Goal: Submit feedback/report problem

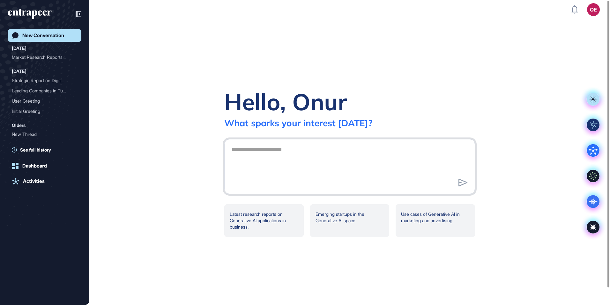
scroll to position [305, 610]
click at [124, 60] on div "Hello, Onur What sparks your interest [DATE]? Latest research reports on Genera…" at bounding box center [349, 161] width 521 height 285
click at [283, 157] on textarea at bounding box center [350, 165] width 244 height 45
click at [487, 103] on rect at bounding box center [593, 99] width 13 height 13
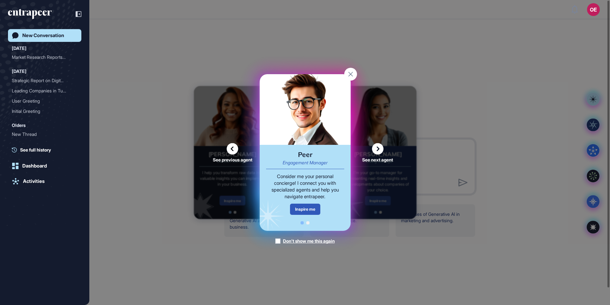
click at [377, 149] on icon at bounding box center [377, 148] width 11 height 11
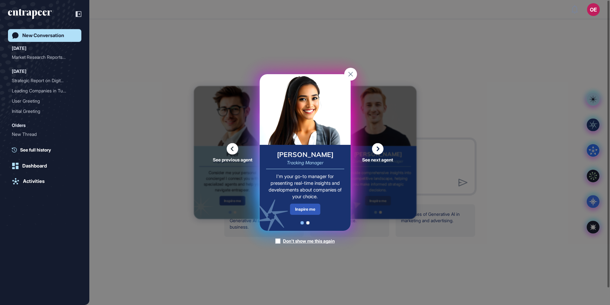
click at [377, 150] on icon at bounding box center [377, 148] width 11 height 11
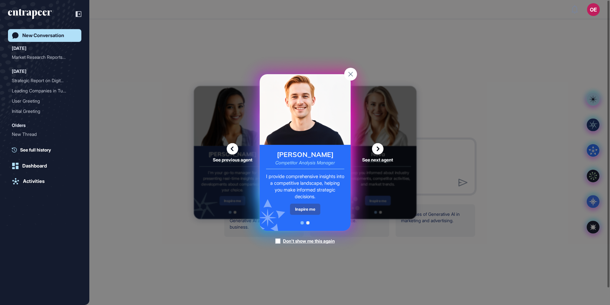
click at [229, 147] on icon at bounding box center [232, 148] width 11 height 11
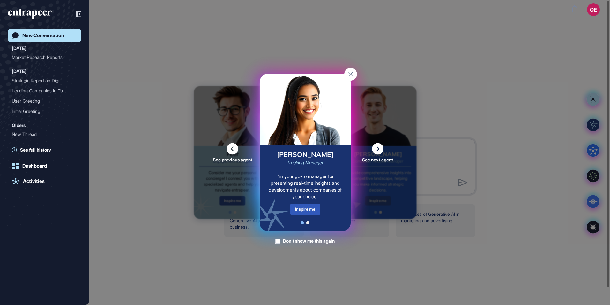
click at [375, 148] on icon at bounding box center [377, 148] width 11 height 11
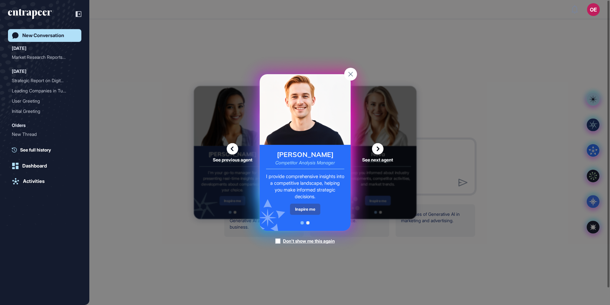
click at [375, 148] on icon at bounding box center [377, 148] width 11 height 11
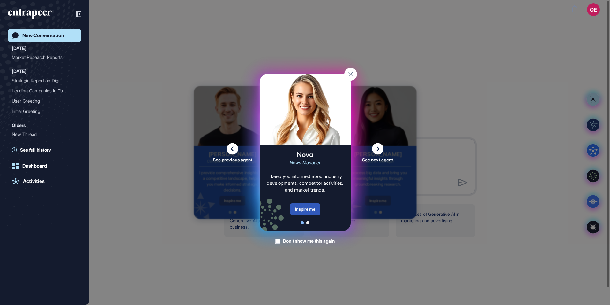
click at [374, 150] on icon at bounding box center [377, 148] width 11 height 11
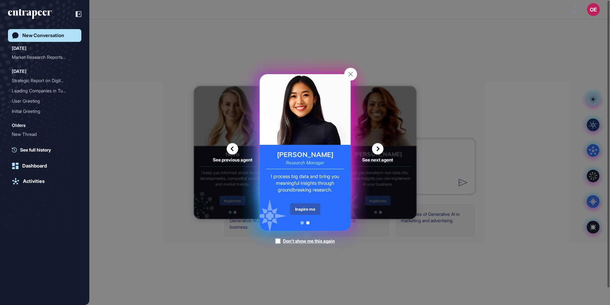
click at [166, 111] on div "See previous agent See next agent Peer Engagement Manager Consider me your pers…" at bounding box center [305, 152] width 610 height 305
click at [352, 74] on rect at bounding box center [350, 74] width 13 height 13
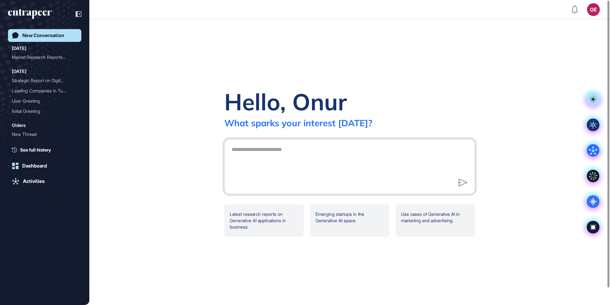
click at [286, 153] on textarea at bounding box center [350, 165] width 244 height 45
click at [27, 184] on link "Activities" at bounding box center [44, 181] width 73 height 13
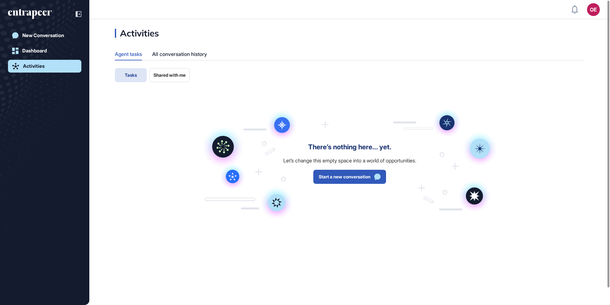
click at [161, 73] on span "Shared with me" at bounding box center [170, 74] width 32 height 5
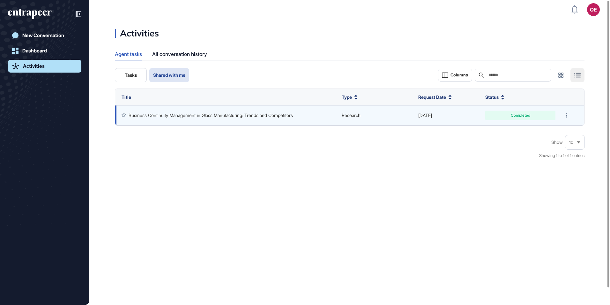
click at [232, 116] on link "Business Continuity Management in Glass Manufacturing: Trends and Competitors" at bounding box center [211, 114] width 164 height 5
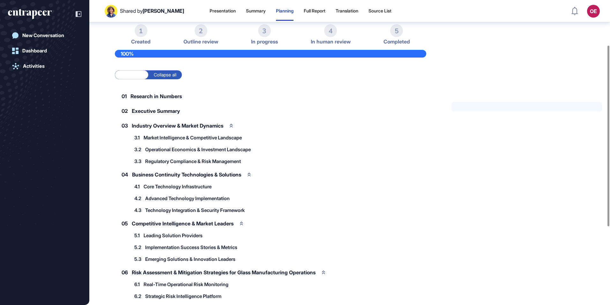
scroll to position [48, 0]
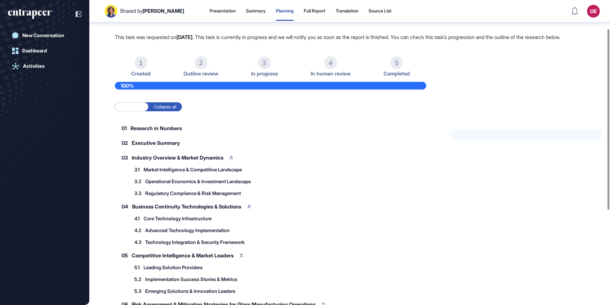
click at [155, 131] on span "Research in Numbers" at bounding box center [156, 127] width 51 height 5
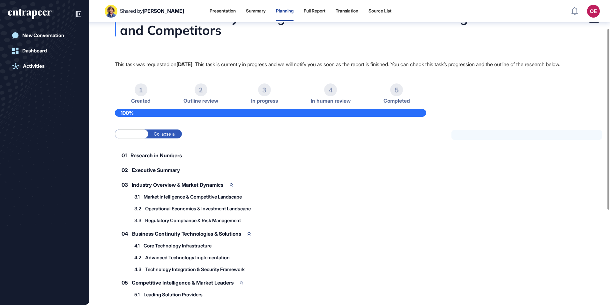
scroll to position [0, 0]
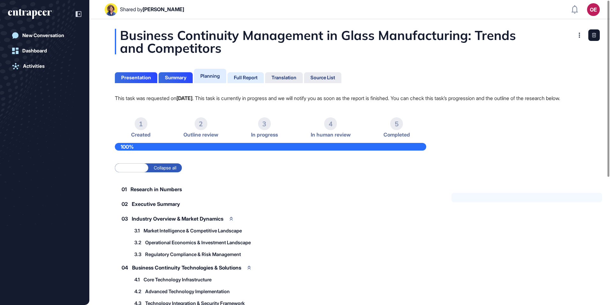
click at [243, 75] on div "Full Report" at bounding box center [246, 78] width 24 height 6
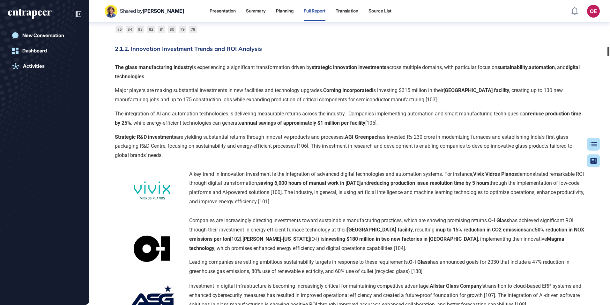
scroll to position [3963, 0]
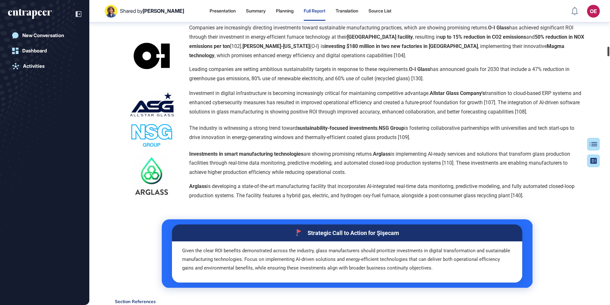
drag, startPoint x: 608, startPoint y: 26, endPoint x: 606, endPoint y: 49, distance: 23.1
click at [487, 49] on div at bounding box center [609, 52] width 2 height 10
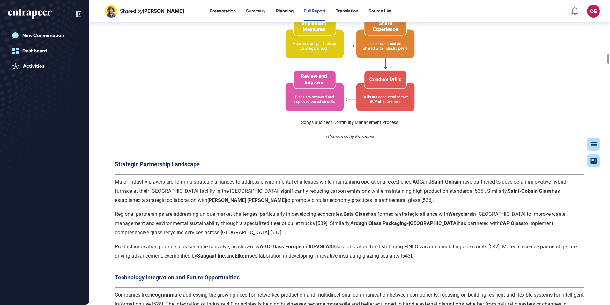
scroll to position [4601, 0]
drag, startPoint x: 330, startPoint y: 127, endPoint x: 373, endPoint y: 129, distance: 43.4
click at [372, 133] on span "*Generated by Entrapeer" at bounding box center [350, 135] width 49 height 5
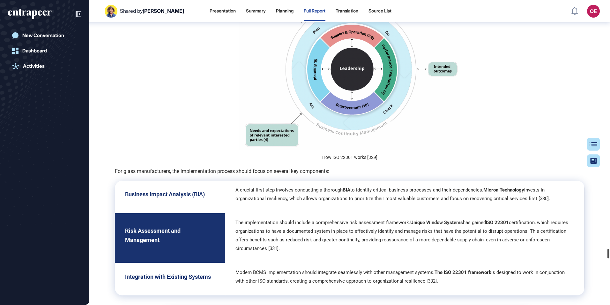
scroll to position [21357, 0]
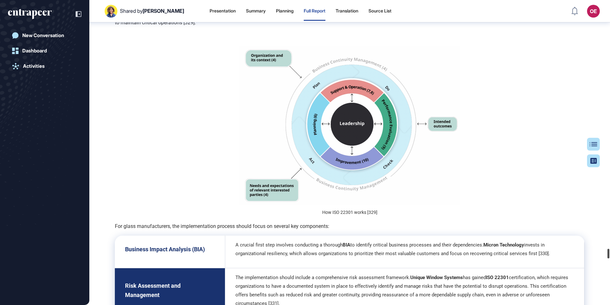
drag, startPoint x: 609, startPoint y: 124, endPoint x: 600, endPoint y: 254, distance: 129.9
click at [487, 235] on div "Shared by Sara Holyavkin Presentation Summary Planning Full Report Translation …" at bounding box center [305, 152] width 610 height 305
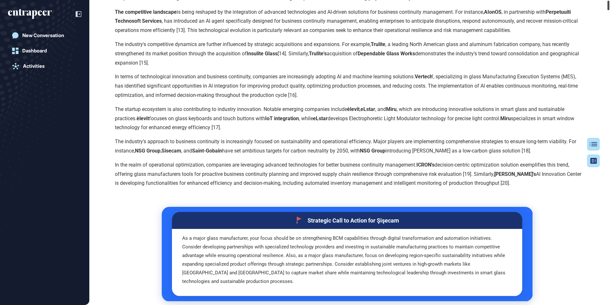
scroll to position [0, 0]
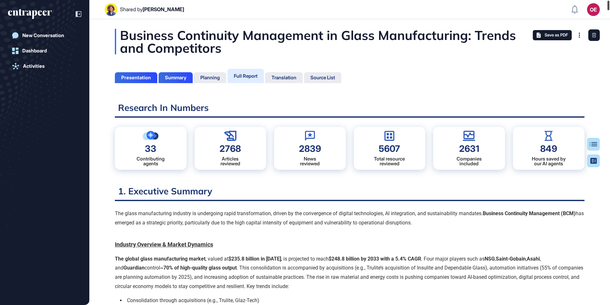
drag, startPoint x: 607, startPoint y: 253, endPoint x: 597, endPoint y: 3, distance: 250.8
click at [487, 3] on div "Shared by Sara Holyavkin OE Dashboard Profile My Content Request More Data New …" at bounding box center [305, 152] width 610 height 305
click at [34, 57] on link "Dashboard" at bounding box center [44, 50] width 73 height 13
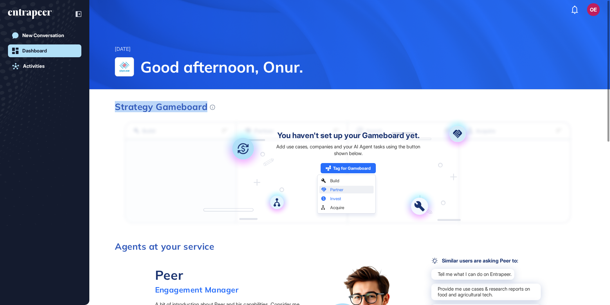
drag, startPoint x: 115, startPoint y: 106, endPoint x: 226, endPoint y: 107, distance: 110.8
click at [225, 106] on h3 "Strategy Gameboard" at bounding box center [348, 106] width 466 height 9
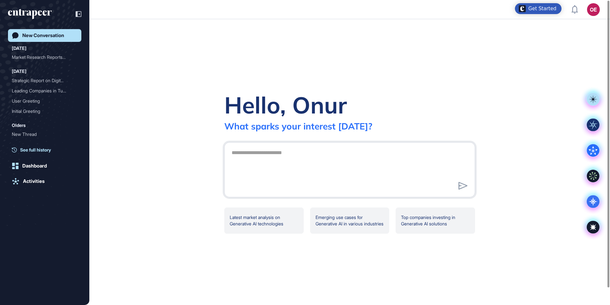
click at [34, 148] on span "See full history" at bounding box center [35, 149] width 31 height 7
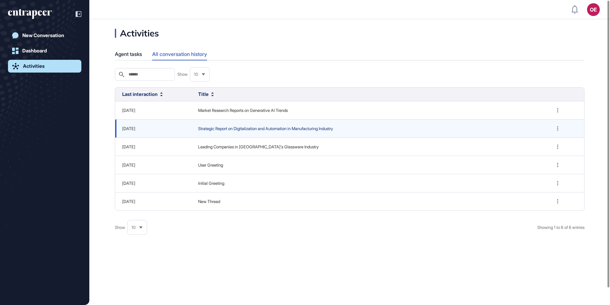
click at [237, 129] on span "Strategic Report on Digitalization and Automation in Manufacturing Industry" at bounding box center [368, 128] width 341 height 6
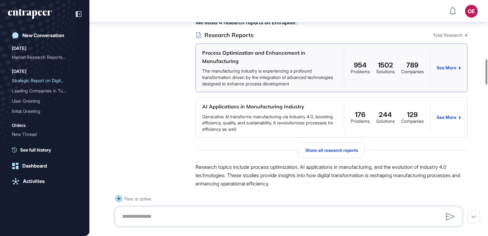
scroll to position [546, 0]
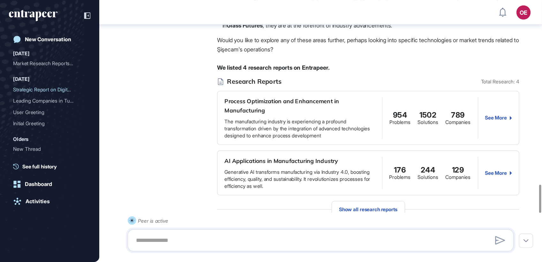
scroll to position [1631, 0]
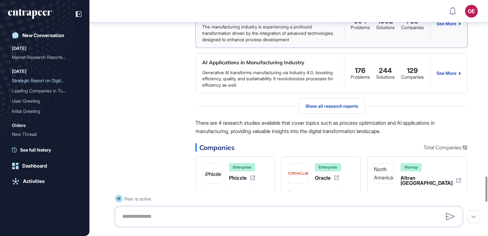
click at [446, 26] on div "See More" at bounding box center [448, 23] width 24 height 5
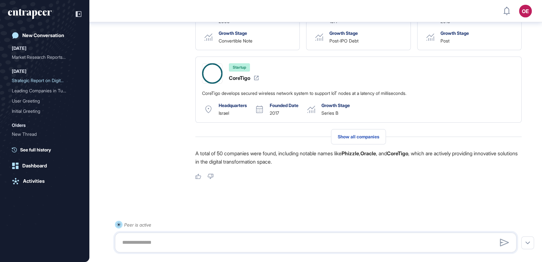
scroll to position [1603, 0]
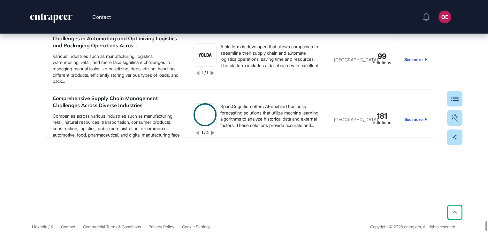
scroll to position [32, 0]
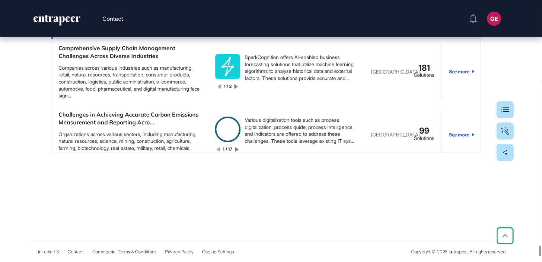
scroll to position [96, 0]
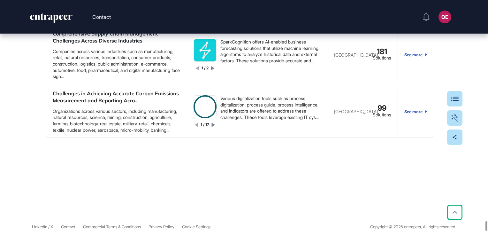
drag, startPoint x: 54, startPoint y: 128, endPoint x: 405, endPoint y: 161, distance: 352.0
drag, startPoint x: 9, startPoint y: 84, endPoint x: 19, endPoint y: 82, distance: 9.8
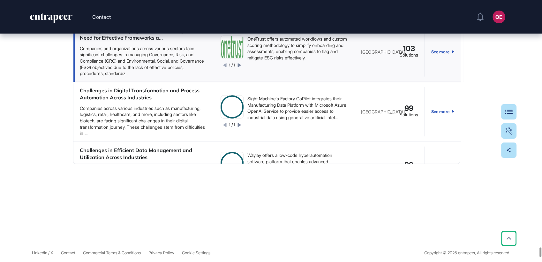
scroll to position [1414, 0]
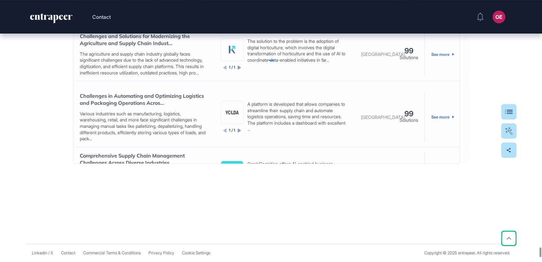
scroll to position [7532, 0]
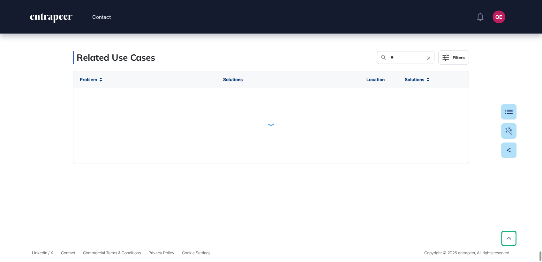
type input "*"
type input "********"
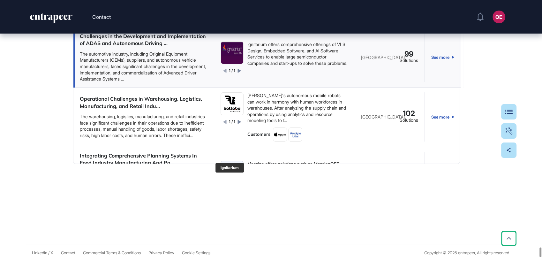
scroll to position [35, 0]
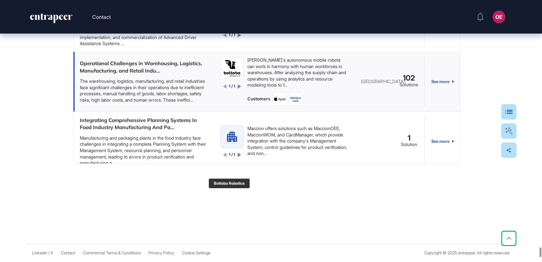
click at [225, 79] on img at bounding box center [232, 68] width 22 height 22
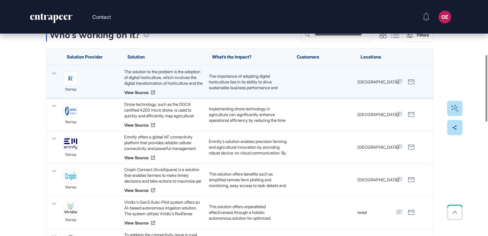
click at [5, 124] on div "Use Case Tag for Gameboard Build Partner Invest Acquire agricultural chemicals …" at bounding box center [244, 225] width 488 height 766
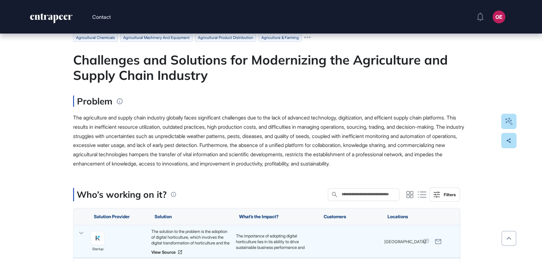
scroll to position [32, 0]
click at [487, 123] on div "Request More" at bounding box center [493, 121] width 36 height 5
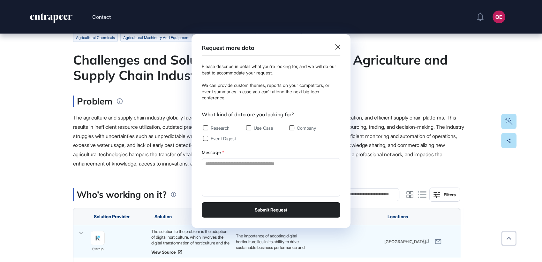
click at [340, 47] on icon at bounding box center [337, 46] width 5 height 5
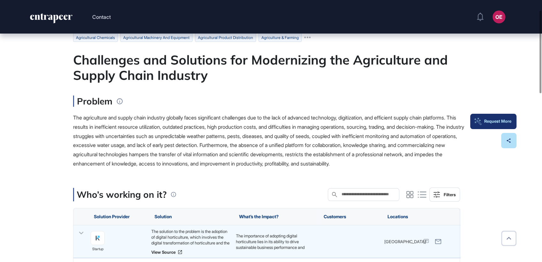
click at [487, 120] on div "Request More" at bounding box center [493, 121] width 36 height 5
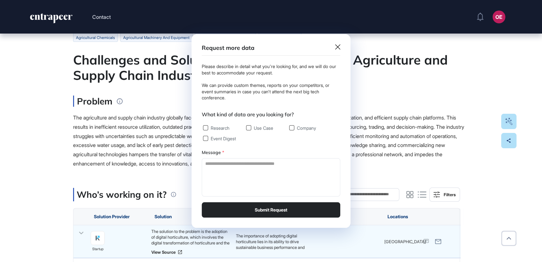
click at [205, 129] on label "Research" at bounding box center [216, 127] width 26 height 5
click at [248, 130] on label "Use Case" at bounding box center [259, 127] width 27 height 5
click at [291, 128] on label "Company" at bounding box center [302, 127] width 27 height 5
click at [212, 163] on textarea at bounding box center [271, 177] width 139 height 38
type textarea "**********"
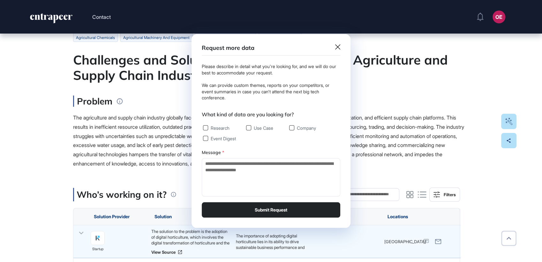
click at [272, 216] on button "Submit Request" at bounding box center [271, 209] width 139 height 15
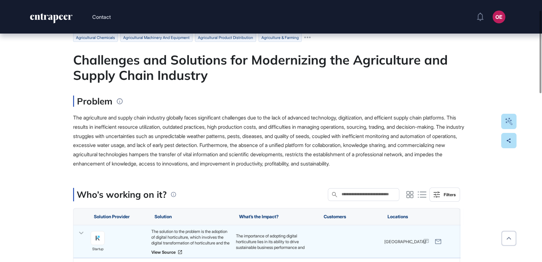
scroll to position [0, 0]
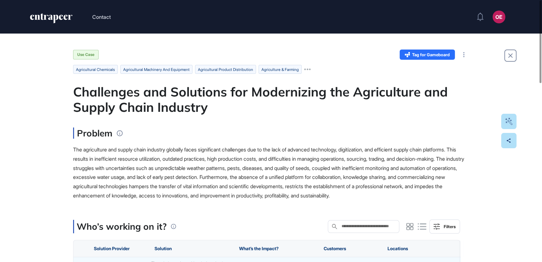
click at [439, 57] on span "Tag for Gameboard" at bounding box center [431, 55] width 38 height 4
click at [418, 66] on span "Build" at bounding box center [429, 67] width 41 height 4
click at [409, 66] on div "Build" at bounding box center [425, 67] width 54 height 8
click at [406, 72] on div "Build" at bounding box center [425, 76] width 54 height 8
click at [403, 76] on icon at bounding box center [402, 76] width 5 height 4
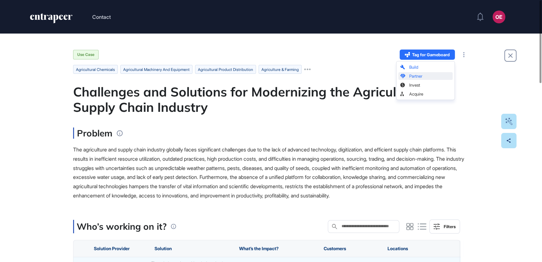
click at [414, 74] on span "Partner" at bounding box center [429, 76] width 41 height 4
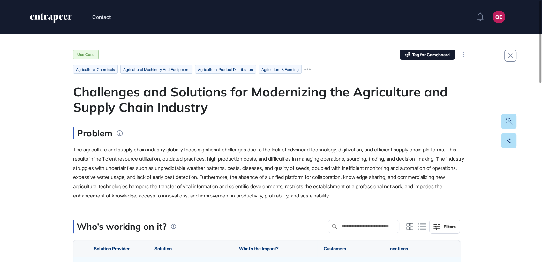
click at [54, 18] on icon "entrapeer-logo" at bounding box center [55, 19] width 5 height 9
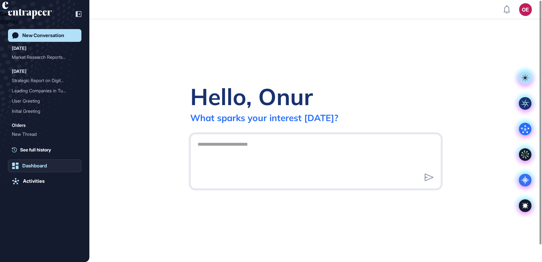
click at [37, 165] on div "Dashboard" at bounding box center [34, 166] width 25 height 6
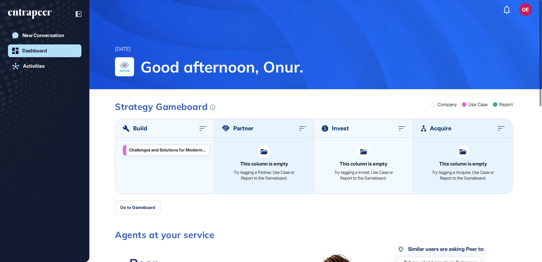
click at [152, 152] on div "Challenges and Solutions for Modernizing the Agriculture and Supply Chain Indus…" at bounding box center [168, 149] width 78 height 5
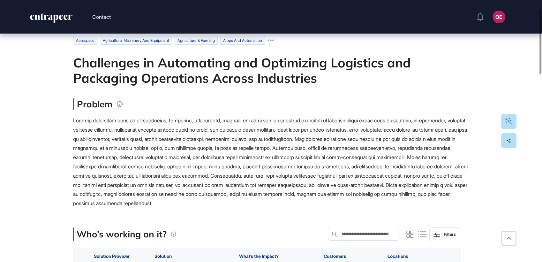
scroll to position [35, 0]
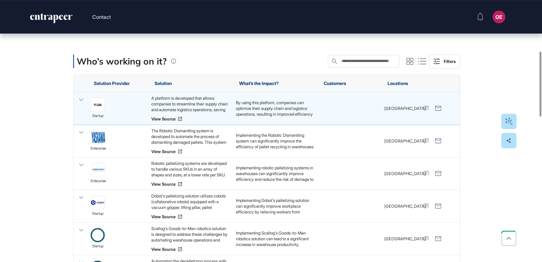
scroll to position [213, 0]
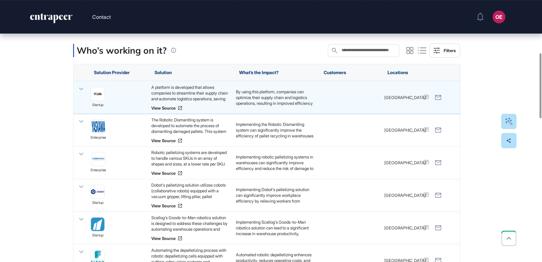
click at [159, 108] on link "View Source" at bounding box center [190, 107] width 78 height 5
click at [285, 96] on div "By using this platform, companies can optimize their supply chain and logistics…" at bounding box center [275, 97] width 78 height 17
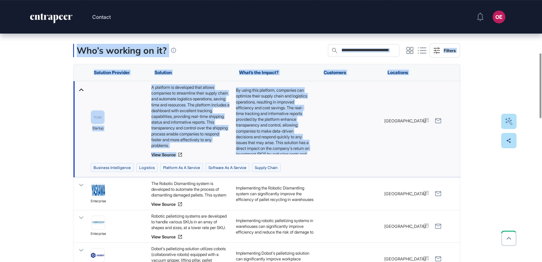
drag, startPoint x: 69, startPoint y: 42, endPoint x: 317, endPoint y: 160, distance: 275.4
click at [87, 136] on div at bounding box center [117, 120] width 61 height 79
click at [148, 112] on div "startup" at bounding box center [190, 120] width 85 height 79
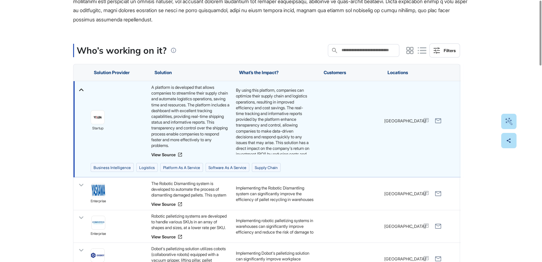
scroll to position [0, 0]
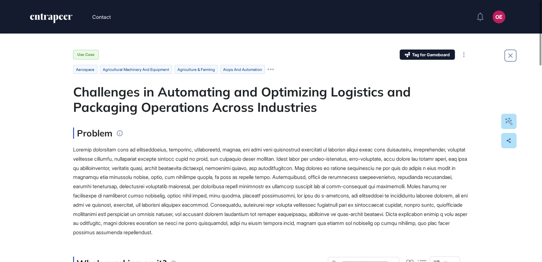
click at [136, 188] on span at bounding box center [270, 190] width 395 height 89
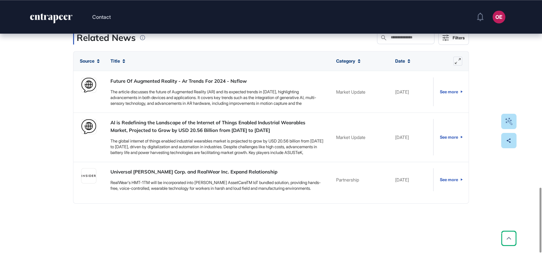
scroll to position [755, 0]
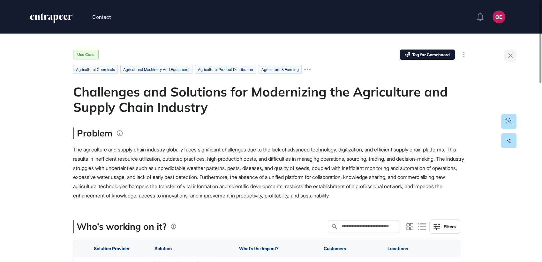
click at [511, 57] on icon at bounding box center [511, 56] width 8 height 8
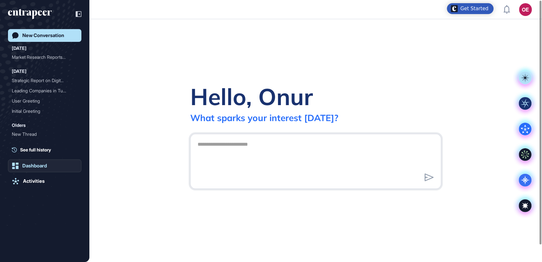
click at [28, 168] on div "Dashboard" at bounding box center [34, 166] width 25 height 6
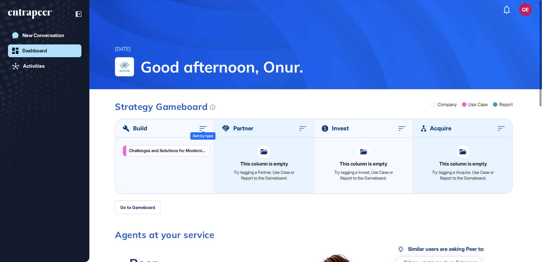
click at [204, 127] on icon at bounding box center [203, 128] width 7 height 5
click at [200, 150] on div "Challenges and Solutions for Modernizing the Agriculture and Supply Chain Indus…" at bounding box center [168, 149] width 78 height 5
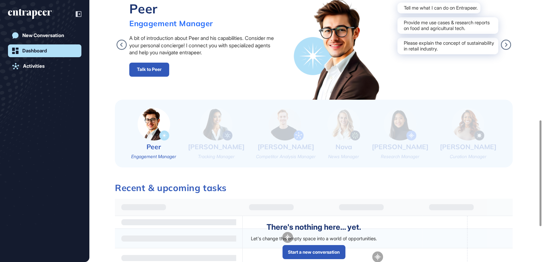
scroll to position [248, 0]
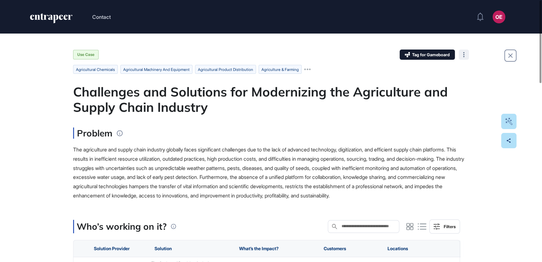
click at [463, 54] on button at bounding box center [464, 54] width 10 height 10
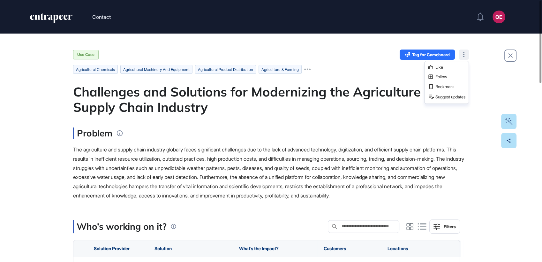
click at [446, 55] on span "Tag for Gameboard" at bounding box center [431, 55] width 38 height 4
click at [417, 68] on span "Build" at bounding box center [429, 67] width 41 height 4
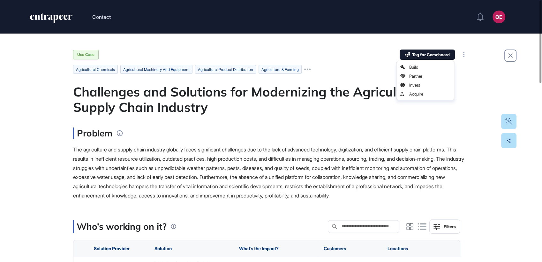
click at [369, 129] on div "Problem" at bounding box center [271, 132] width 396 height 11
